Goal: Navigation & Orientation: Find specific page/section

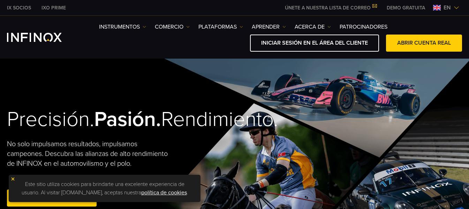
click at [455, 6] on img at bounding box center [457, 8] width 6 height 6
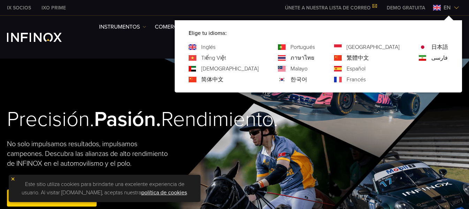
click at [366, 67] on font "Español" at bounding box center [356, 68] width 19 height 7
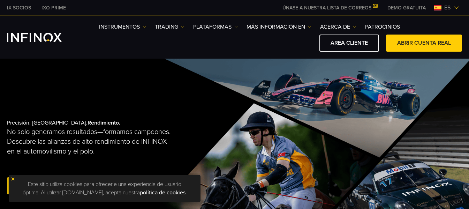
click at [14, 179] on img at bounding box center [12, 179] width 5 height 5
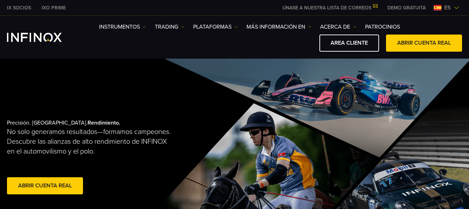
click at [37, 39] on img "INFINOX Logo" at bounding box center [34, 37] width 55 height 9
